Goal: Information Seeking & Learning: Learn about a topic

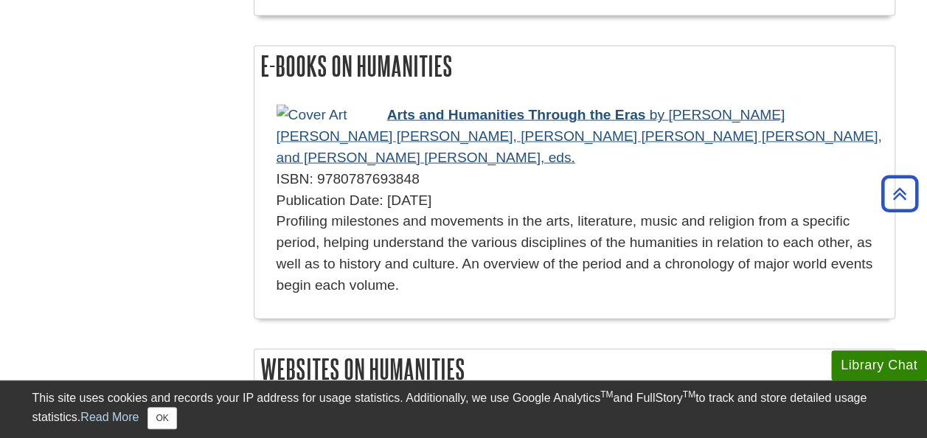
scroll to position [1549, 0]
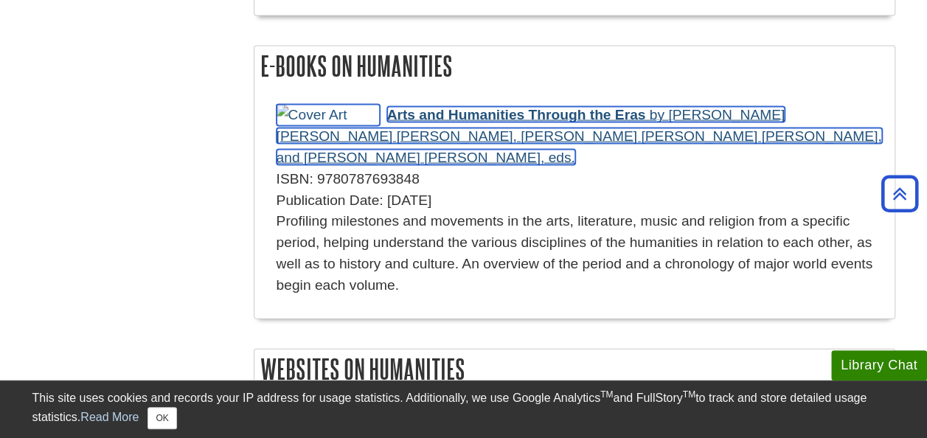
click at [434, 114] on span "Arts and Humanities Through the Eras" at bounding box center [516, 114] width 259 height 15
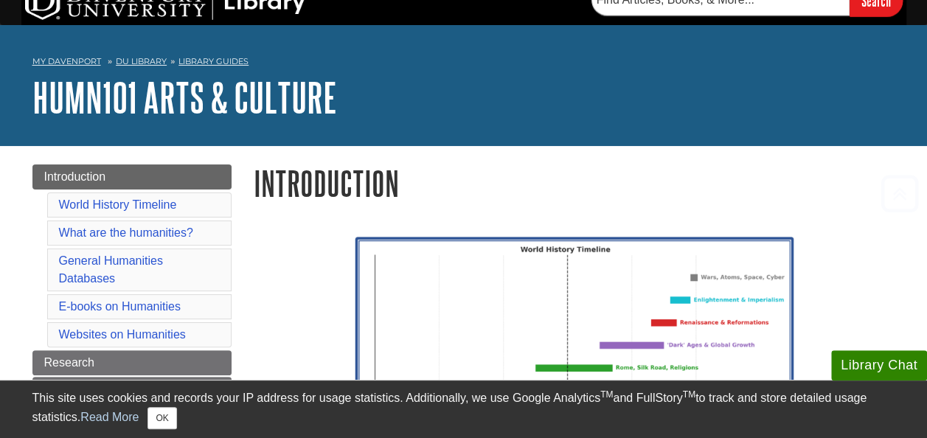
scroll to position [0, 0]
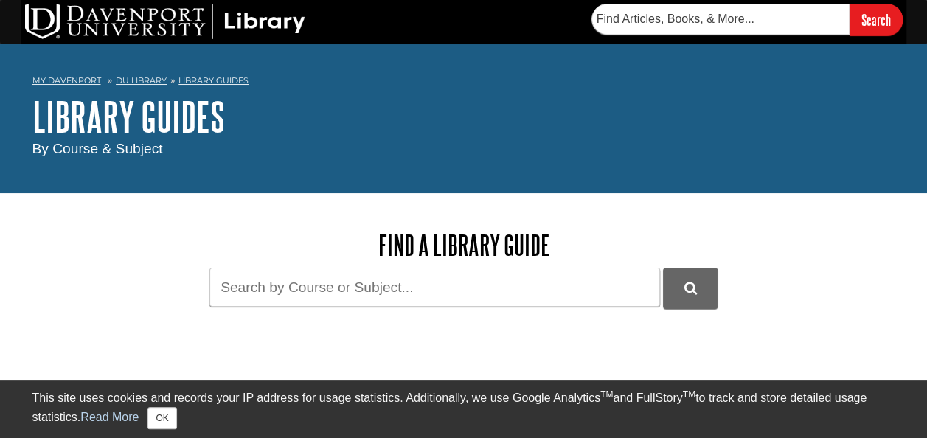
scroll to position [221, 0]
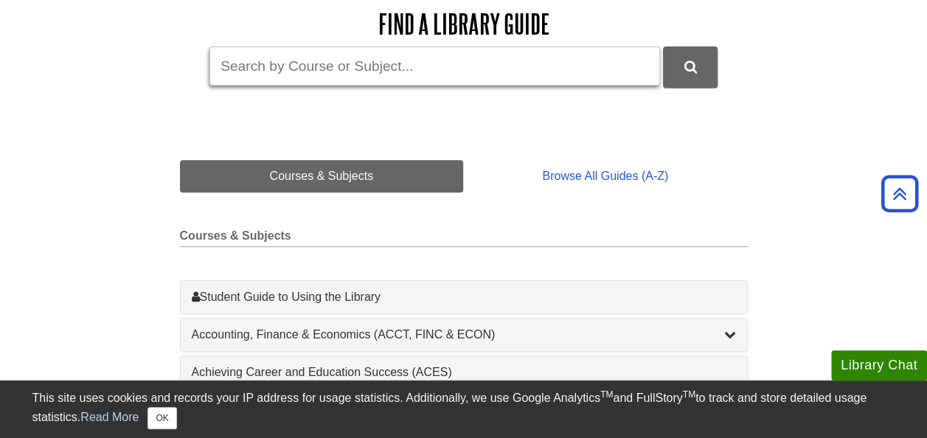
click at [407, 72] on input "Guide Search Terms" at bounding box center [434, 65] width 451 height 39
click at [663, 46] on button "DU Library Guides Search" at bounding box center [690, 66] width 55 height 41
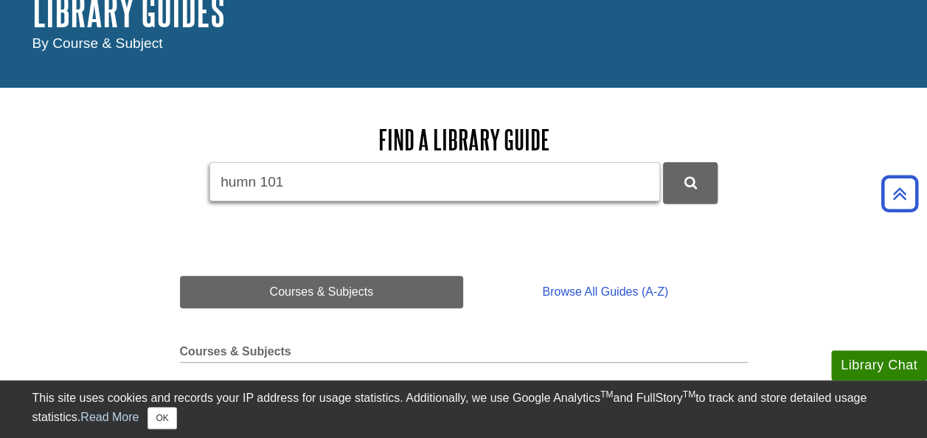
scroll to position [0, 0]
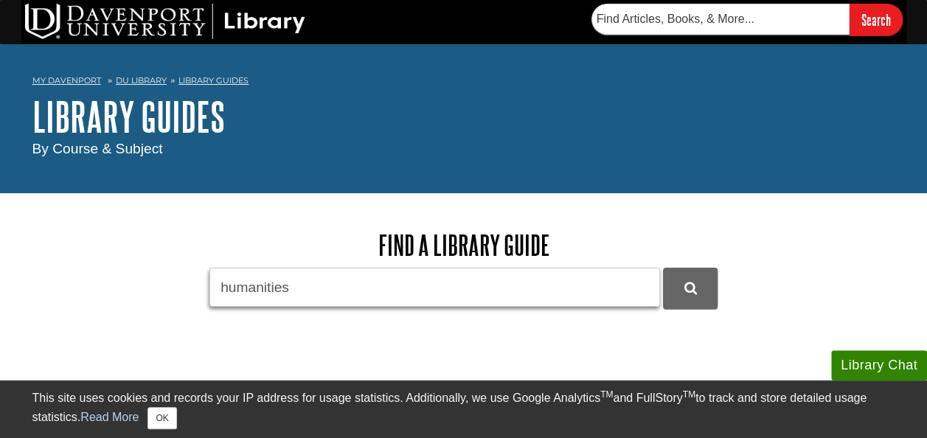
type input "humanities"
click at [663, 268] on button "DU Library Guides Search" at bounding box center [690, 288] width 55 height 41
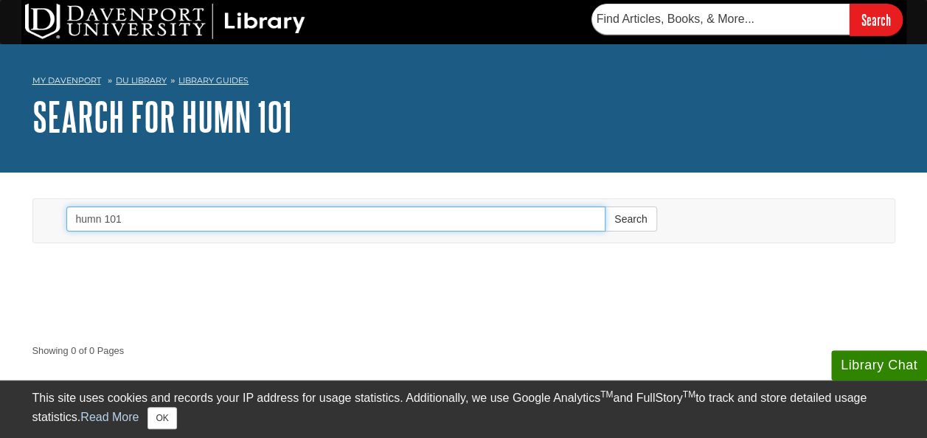
click at [118, 221] on input "humn 101" at bounding box center [336, 219] width 540 height 25
click at [105, 221] on input "humn 101" at bounding box center [336, 219] width 540 height 25
type input "humn101"
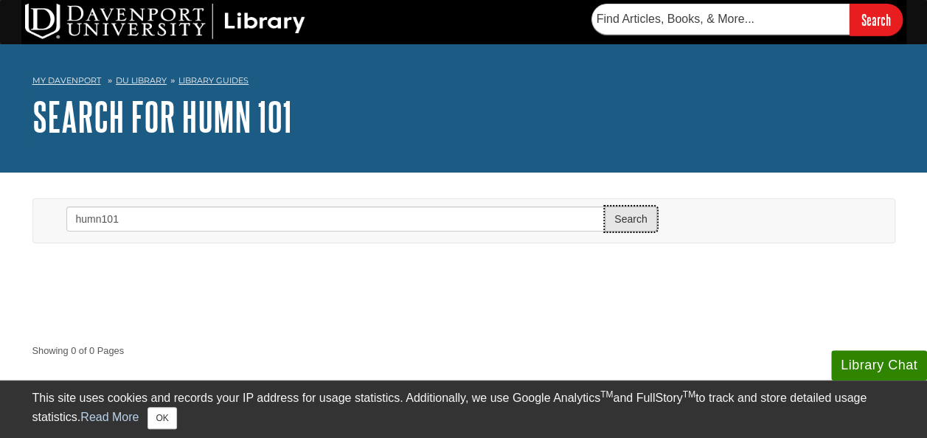
click at [635, 215] on button "Search" at bounding box center [631, 219] width 52 height 25
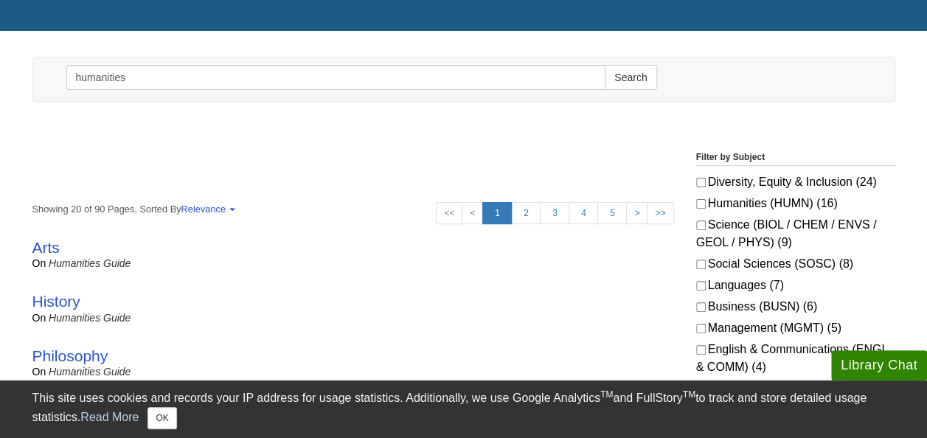
scroll to position [148, 0]
